Goal: Transaction & Acquisition: Purchase product/service

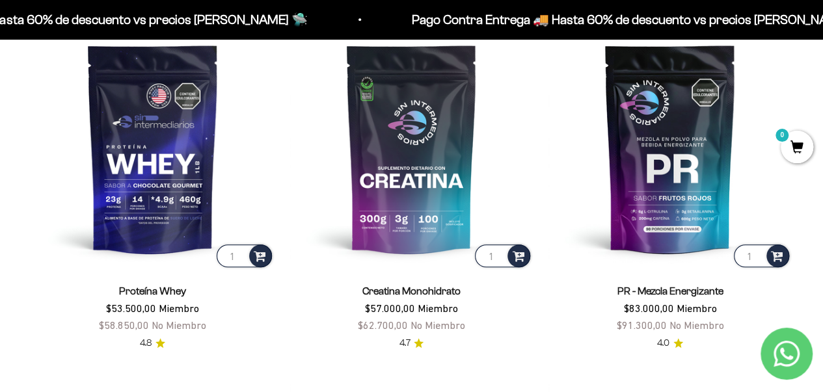
scroll to position [391, 0]
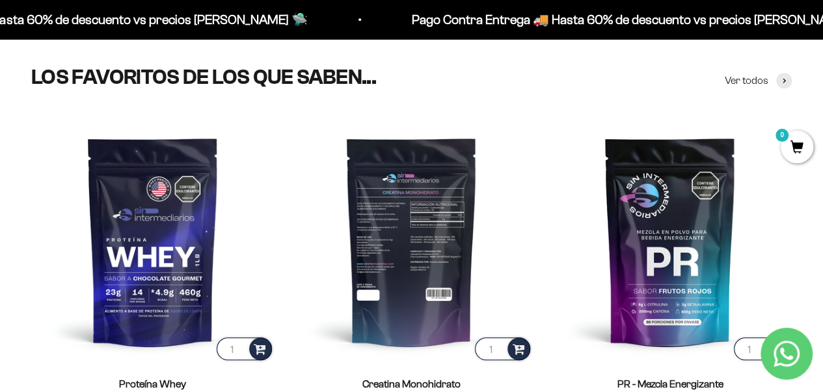
click at [440, 237] on img at bounding box center [411, 241] width 243 height 243
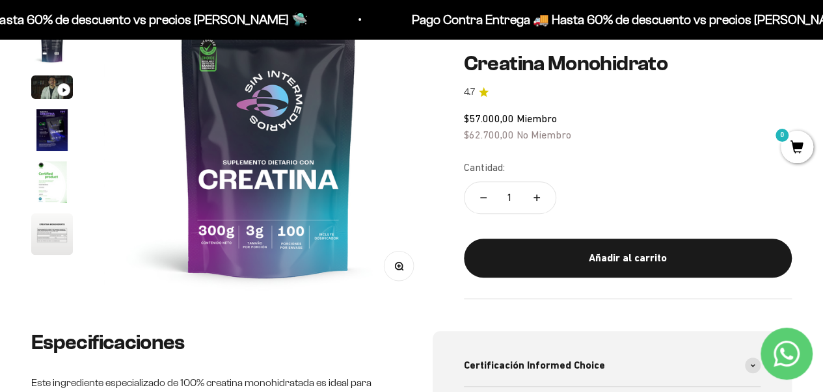
scroll to position [195, 0]
click at [37, 121] on img "Ir al artículo 4" at bounding box center [52, 131] width 42 height 42
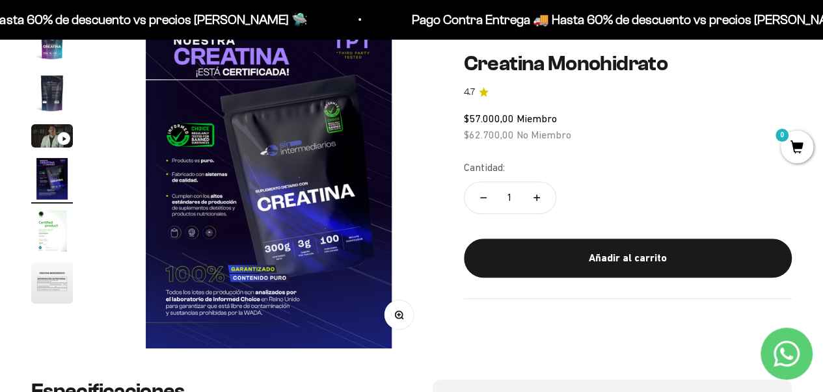
scroll to position [146, 0]
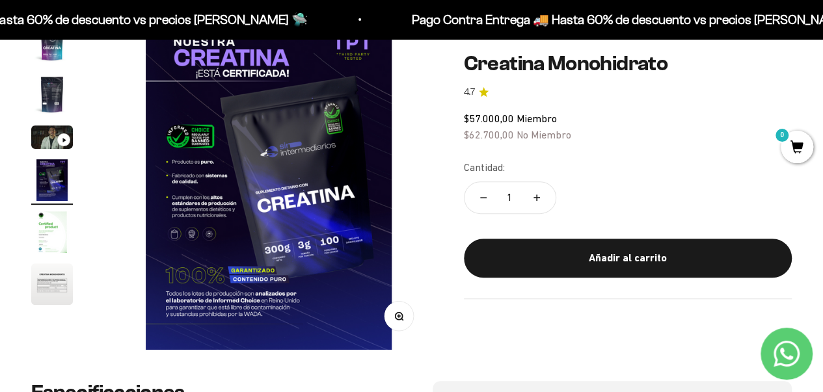
click at [46, 93] on img "Ir al artículo 2" at bounding box center [52, 95] width 42 height 42
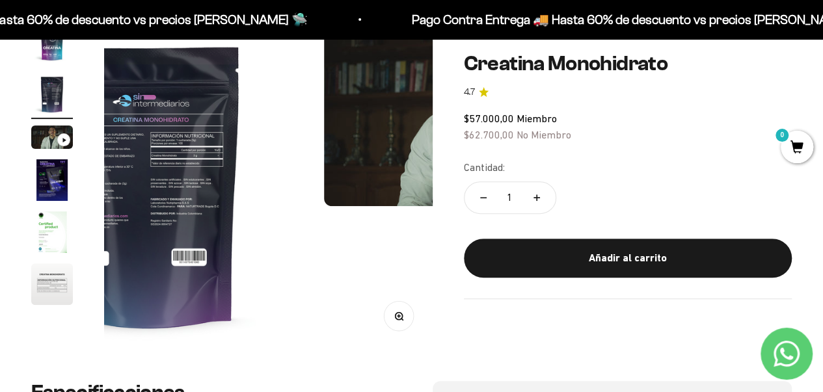
scroll to position [0, 336]
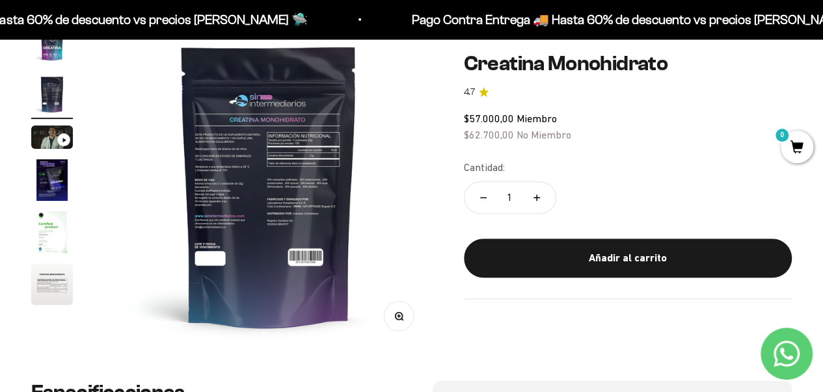
click at [240, 181] on img at bounding box center [269, 185] width 329 height 329
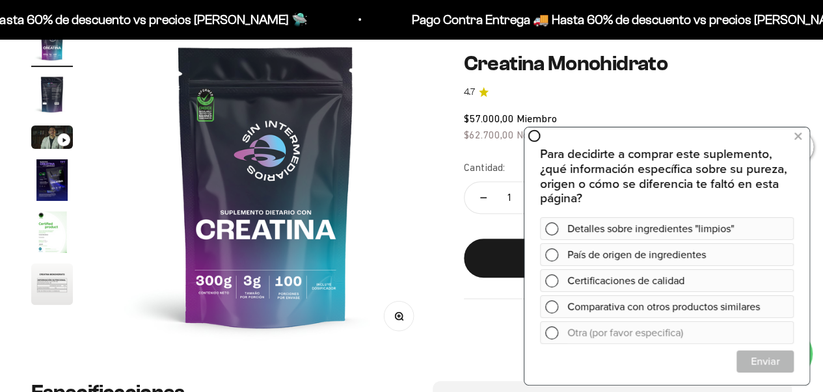
scroll to position [0, 0]
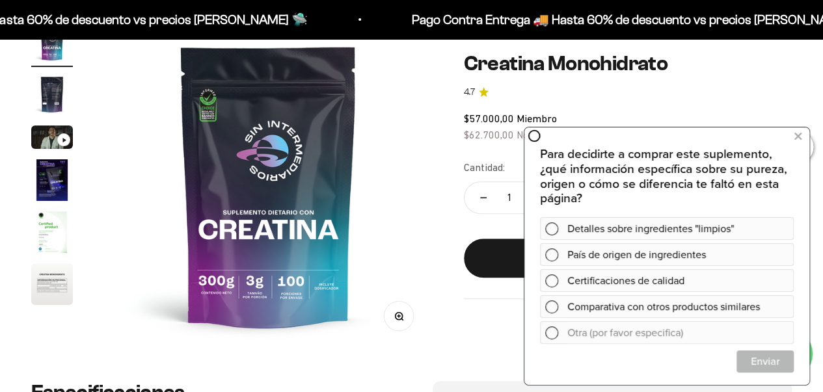
click at [394, 204] on img at bounding box center [268, 185] width 329 height 329
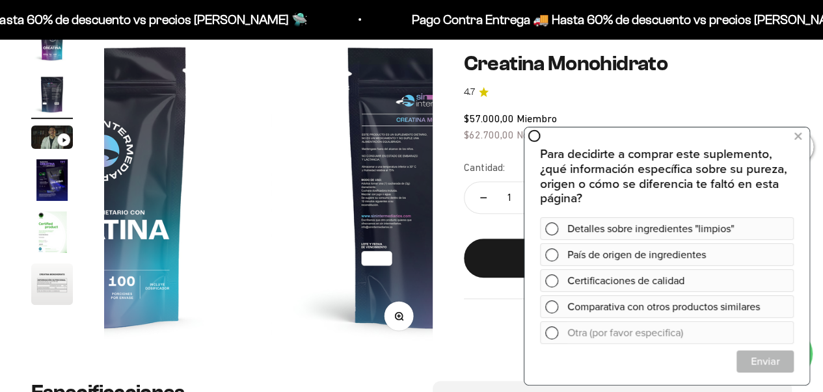
scroll to position [0, 336]
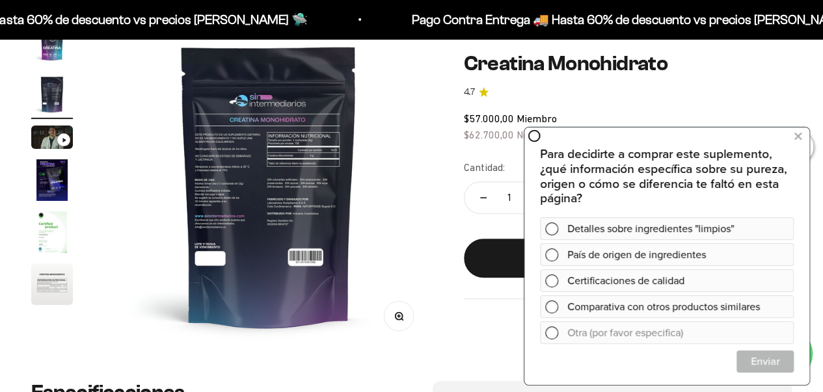
click at [402, 312] on icon "button" at bounding box center [398, 316] width 9 height 9
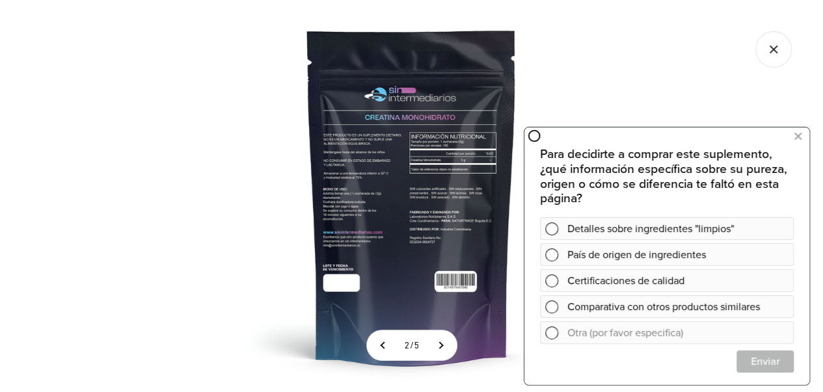
click at [392, 254] on img at bounding box center [411, 196] width 392 height 392
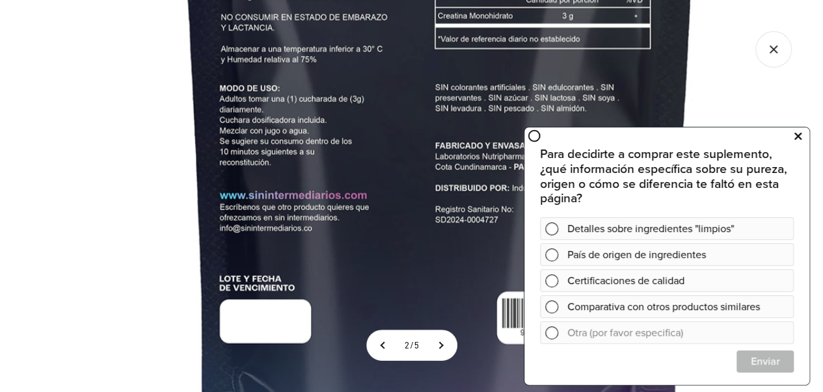
click at [795, 140] on icon at bounding box center [798, 136] width 7 height 17
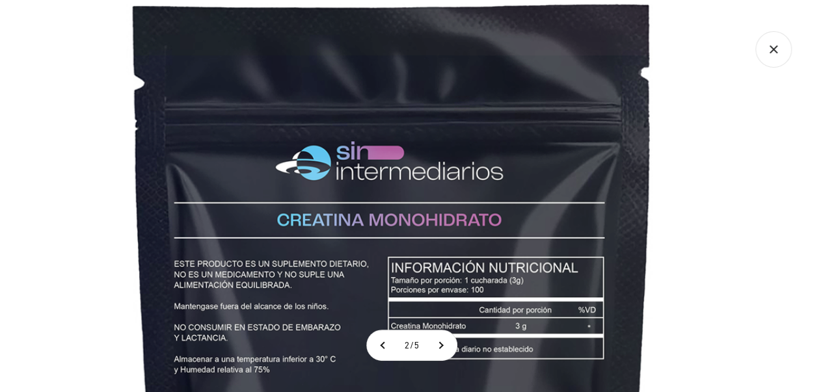
click at [789, 40] on icon "Cerrar galería" at bounding box center [774, 50] width 36 height 36
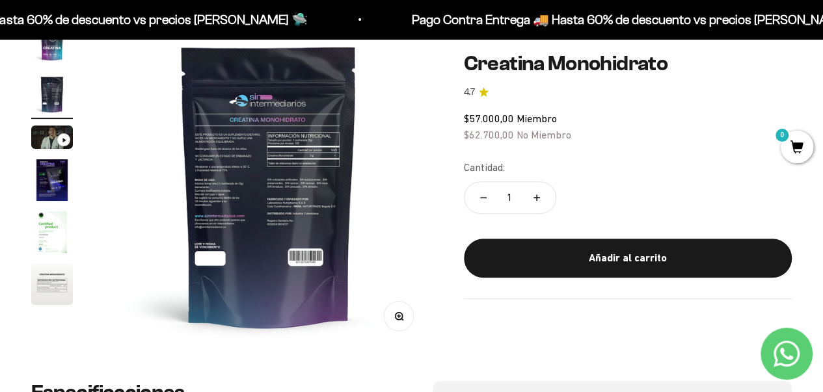
scroll to position [0, 0]
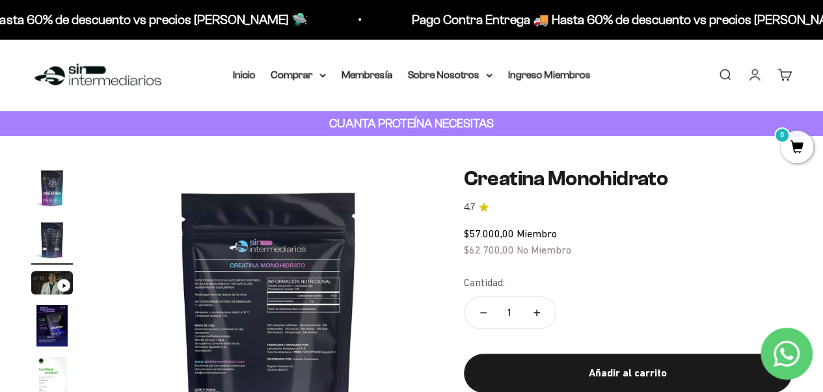
drag, startPoint x: 448, startPoint y: 143, endPoint x: 435, endPoint y: 154, distance: 17.5
click at [435, 154] on div "Zoom Ir al artículo 1 Ir al artículo 2 Ir al artículo 3 Ir al artículo 4 Ir al …" at bounding box center [411, 331] width 823 height 391
click at [450, 158] on div "Zoom Ir al artículo 1 Ir al artículo 2 Ir al artículo 3 Ir al artículo 4 Ir al …" at bounding box center [411, 331] width 823 height 391
drag, startPoint x: 450, startPoint y: 158, endPoint x: 427, endPoint y: 165, distance: 24.3
click at [427, 165] on div "Zoom Ir al artículo 1 Ir al artículo 2 Ir al artículo 3 Ir al artículo 4 Ir al …" at bounding box center [411, 331] width 823 height 391
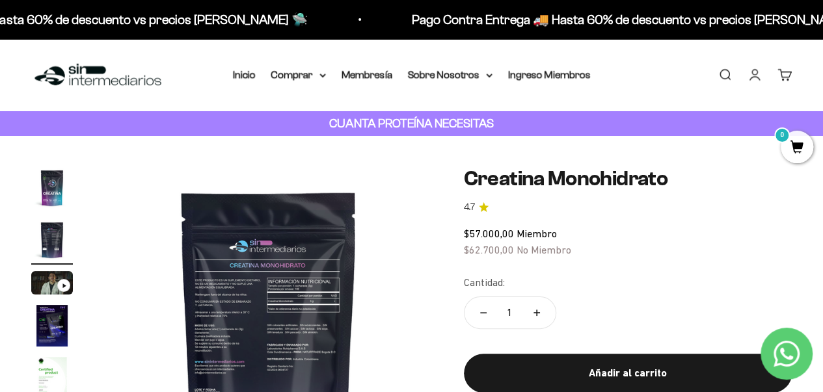
drag, startPoint x: 427, startPoint y: 165, endPoint x: 409, endPoint y: 174, distance: 20.7
click at [409, 174] on img at bounding box center [269, 331] width 329 height 329
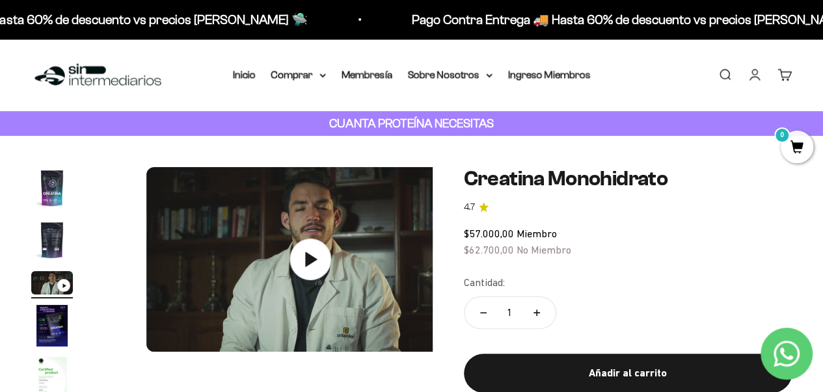
scroll to position [0, 672]
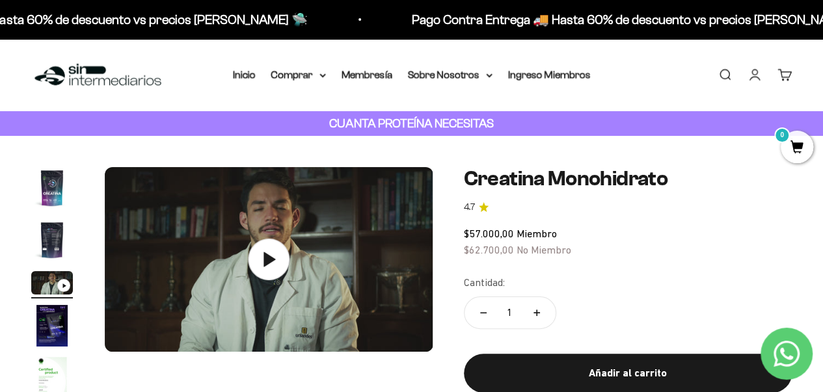
click at [41, 193] on img "Ir al artículo 1" at bounding box center [52, 188] width 42 height 42
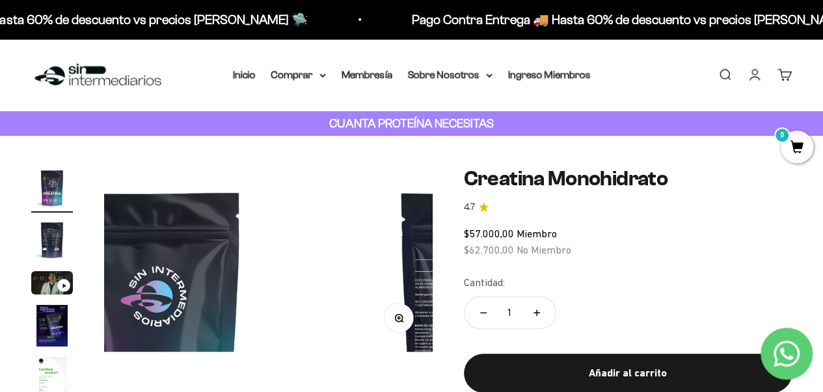
scroll to position [0, 0]
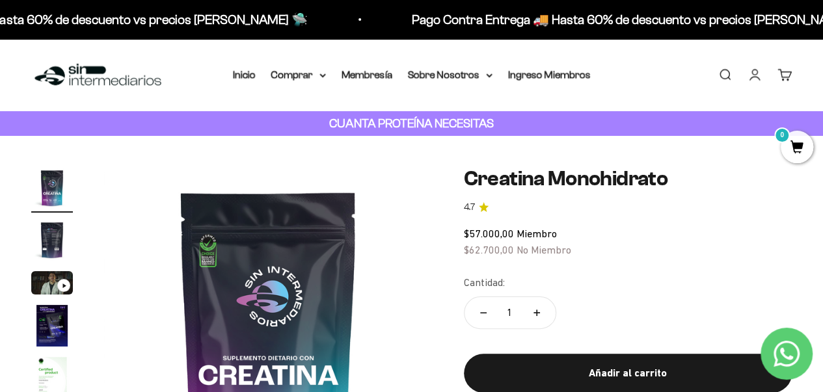
drag, startPoint x: 446, startPoint y: 156, endPoint x: 443, endPoint y: 146, distance: 9.9
click at [443, 146] on div "Zoom Ir al artículo 1 Ir al artículo 2 Ir al artículo 3 Ir al artículo 4 Ir al …" at bounding box center [411, 331] width 823 height 391
drag, startPoint x: 437, startPoint y: 146, endPoint x: 430, endPoint y: 153, distance: 9.2
click at [430, 153] on div "Zoom Ir al artículo 1 Ir al artículo 2 Ir al artículo 3 Ir al artículo 4 Ir al …" at bounding box center [411, 331] width 823 height 391
